Goal: Information Seeking & Learning: Learn about a topic

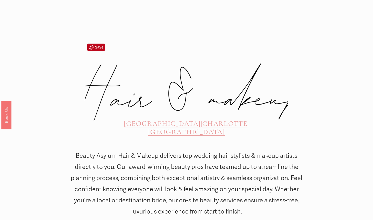
scroll to position [157, 0]
click at [202, 119] on span "CHARLOTTE" at bounding box center [224, 123] width 45 height 9
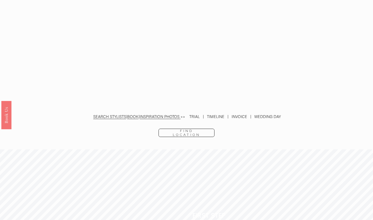
scroll to position [1087, 0]
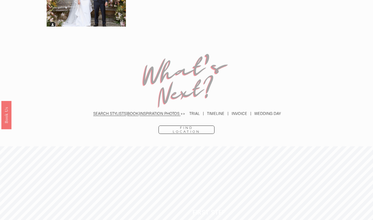
click at [244, 110] on p "SEARCH STYLISTS | BOOK | INSPIRATION PHOTOS >> TRIAL | TIMELINE | INVOICE | WED…" at bounding box center [187, 113] width 292 height 7
click at [245, 110] on p "SEARCH STYLISTS | BOOK | INSPIRATION PHOTOS >> TRIAL | TIMELINE | INVOICE | WED…" at bounding box center [187, 113] width 292 height 7
click at [111, 105] on div "SEARCH STYLISTS | BOOK | INSPIRATION PHOTOS >> TRIAL | TIMELINE | INVOICE | WED…" at bounding box center [187, 114] width 292 height 18
click at [111, 111] on link "SEARCH STYLISTS" at bounding box center [109, 113] width 33 height 5
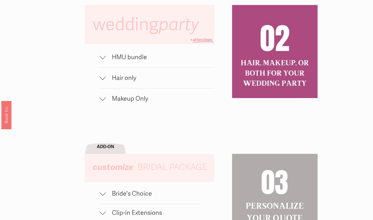
scroll to position [344, 0]
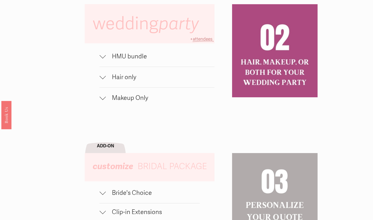
click at [127, 52] on button "HMU bundle" at bounding box center [157, 56] width 115 height 20
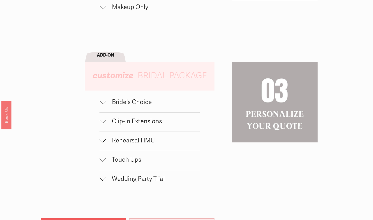
scroll to position [472, 0]
click at [114, 99] on span "Bride's Choice" at bounding box center [153, 102] width 94 height 8
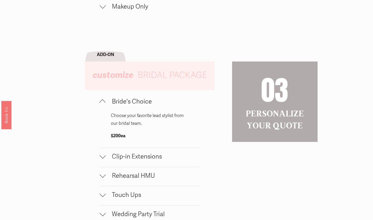
click at [114, 99] on span "Bride's Choice" at bounding box center [153, 102] width 94 height 8
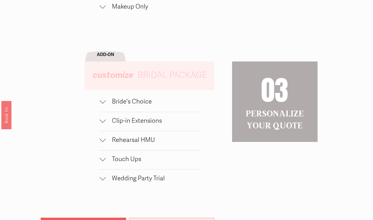
click at [114, 115] on button "Clip-in Extensions" at bounding box center [150, 121] width 100 height 19
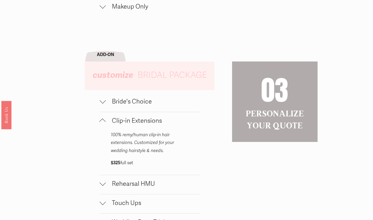
click at [116, 117] on span "Clip-in Extensions" at bounding box center [153, 121] width 94 height 8
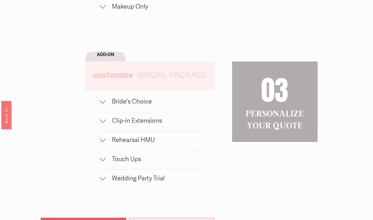
click at [112, 106] on button "Bride's Choice" at bounding box center [150, 102] width 100 height 19
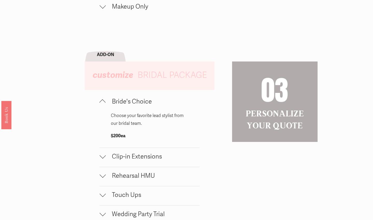
click at [110, 179] on button "Rehearsal HMU" at bounding box center [150, 176] width 100 height 19
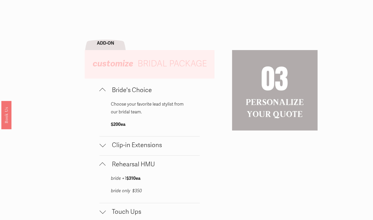
scroll to position [483, 0]
click at [139, 188] on em "bride only $350" at bounding box center [126, 190] width 31 height 5
click at [194, 188] on div "bride +1 $310ea bride only $350" at bounding box center [150, 189] width 100 height 28
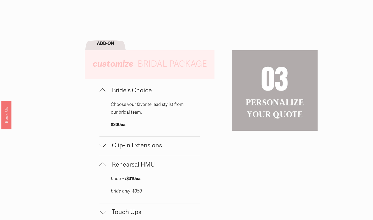
click at [184, 175] on p "bride +1 $310ea" at bounding box center [150, 179] width 78 height 8
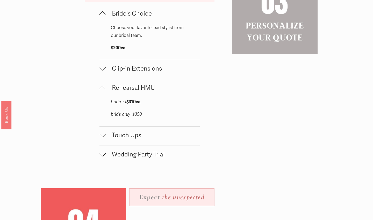
scroll to position [561, 0]
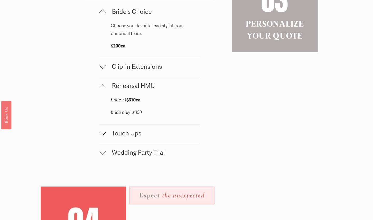
click at [150, 149] on span "Wedding Party Trial" at bounding box center [153, 153] width 94 height 8
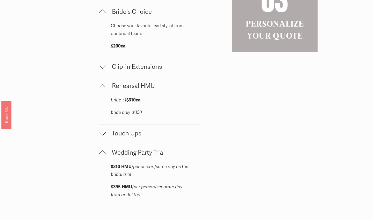
click at [150, 149] on span "Wedding Party Trial" at bounding box center [153, 153] width 94 height 8
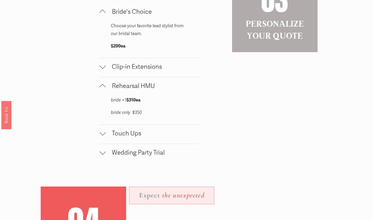
click at [126, 134] on span "Touch Ups" at bounding box center [153, 134] width 94 height 8
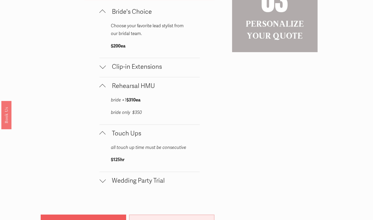
click at [126, 134] on span "Touch Ups" at bounding box center [153, 134] width 94 height 8
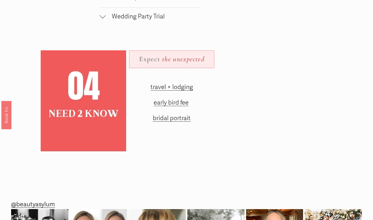
scroll to position [698, 0]
click at [170, 87] on span "travel + lodging" at bounding box center [172, 87] width 42 height 8
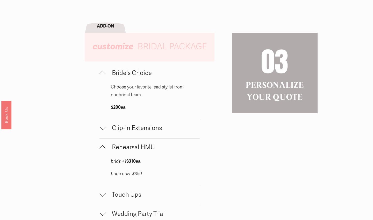
scroll to position [500, 0]
click at [107, 73] on span "Bride's Choice" at bounding box center [153, 73] width 94 height 8
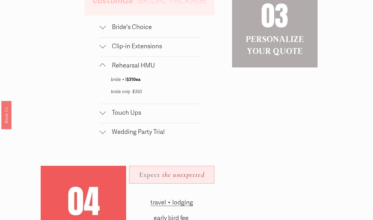
scroll to position [546, 0]
click at [115, 115] on button "Touch Ups" at bounding box center [150, 113] width 100 height 19
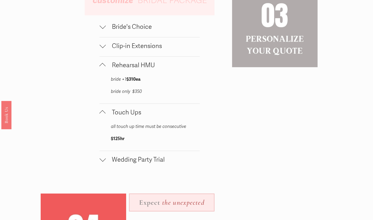
click at [115, 115] on button "Touch Ups" at bounding box center [150, 113] width 100 height 19
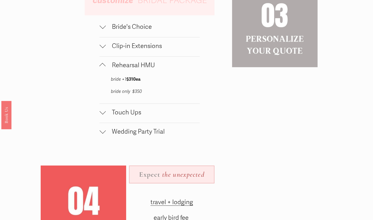
click at [113, 129] on span "Wedding Party Trial" at bounding box center [153, 132] width 94 height 8
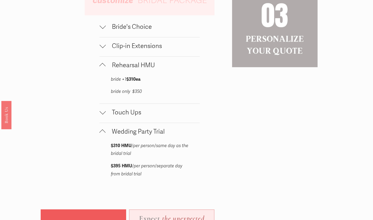
click at [113, 129] on span "Wedding Party Trial" at bounding box center [153, 132] width 94 height 8
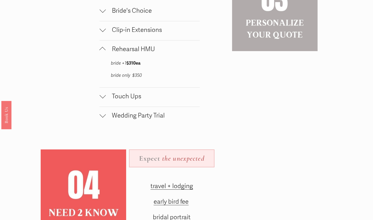
scroll to position [546, 0]
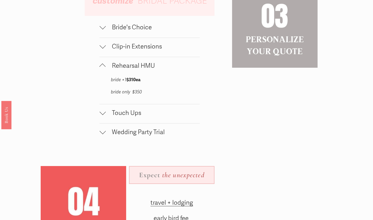
click at [113, 131] on span "Wedding Party Trial" at bounding box center [153, 132] width 94 height 8
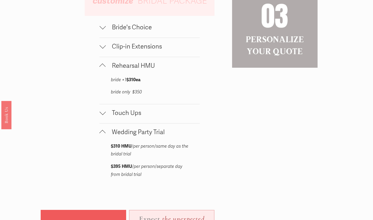
click at [258, 165] on div "wedding party HMU bundle hair + traditional makeup + strip lashes $230 / OFF SE…" at bounding box center [186, 66] width 373 height 529
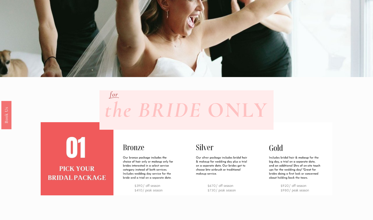
scroll to position [81, 0]
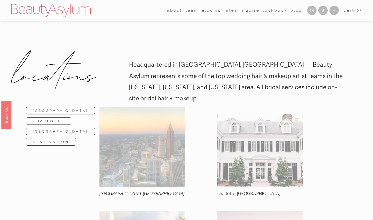
click at [36, 118] on link "Charlotte" at bounding box center [48, 121] width 45 height 8
